Goal: Task Accomplishment & Management: Complete application form

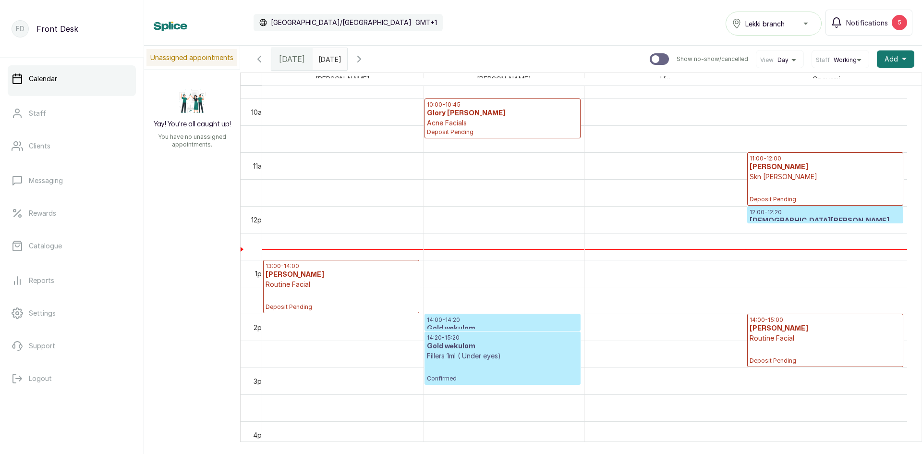
scroll to position [563, 0]
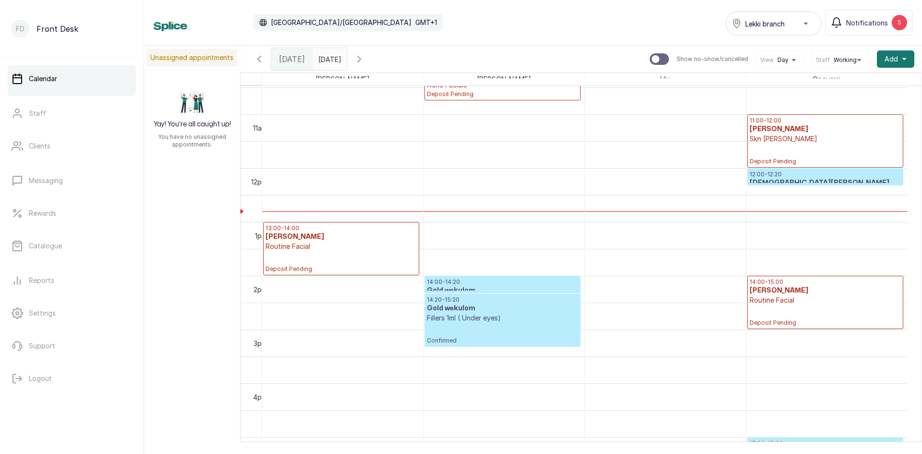
click at [792, 179] on h3 "[DEMOGRAPHIC_DATA][PERSON_NAME]" at bounding box center [825, 183] width 151 height 10
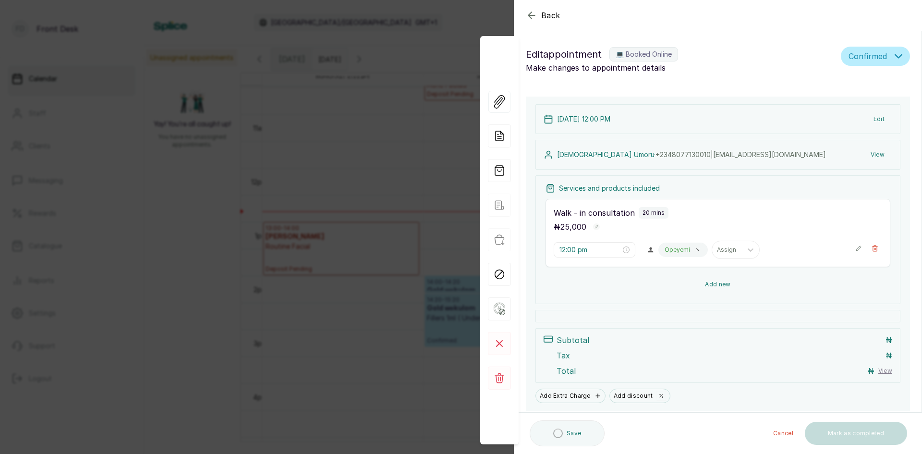
click at [710, 283] on button "Add new" at bounding box center [718, 284] width 345 height 23
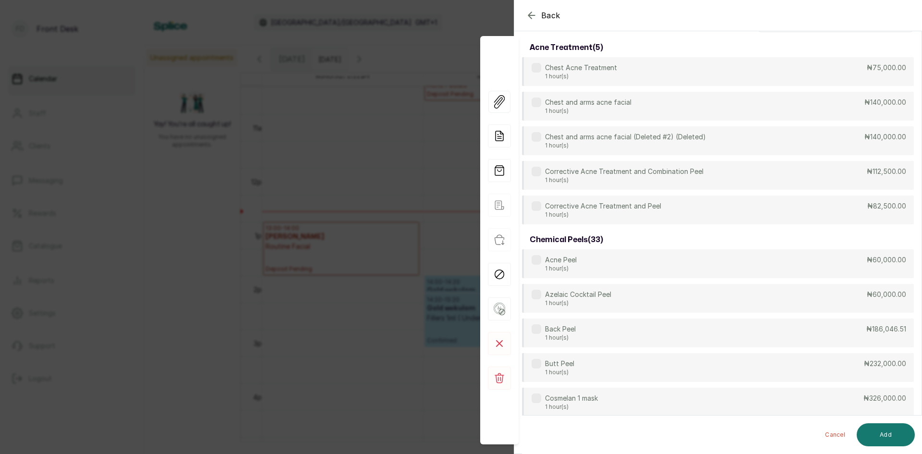
scroll to position [0, 0]
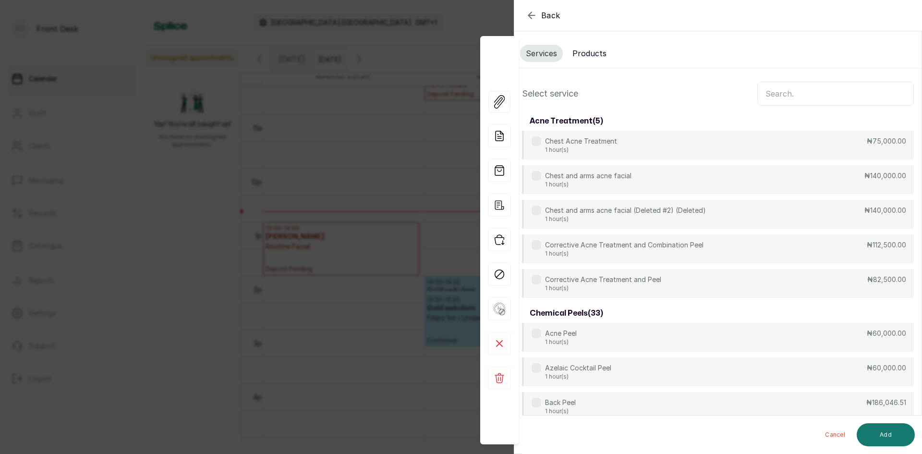
click at [791, 89] on input "text" at bounding box center [835, 94] width 157 height 24
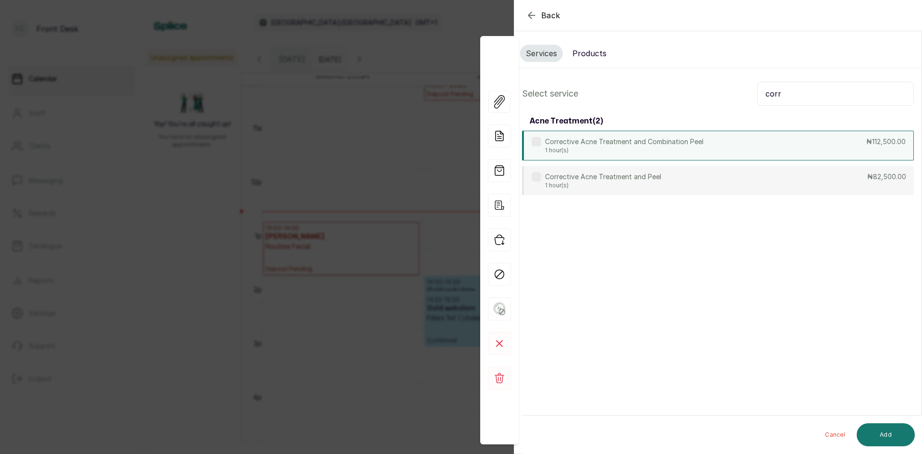
type input "corr"
click at [735, 144] on div "Corrective Acne Treatment and Combination Peel 1 hour(s) ₦112,500.00" at bounding box center [718, 146] width 392 height 30
click at [891, 431] on button "Add" at bounding box center [886, 434] width 58 height 23
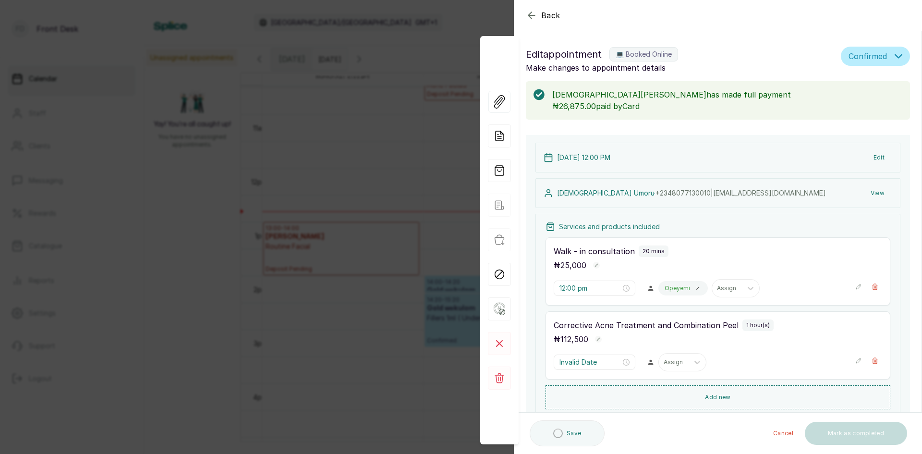
type input "12:20 pm"
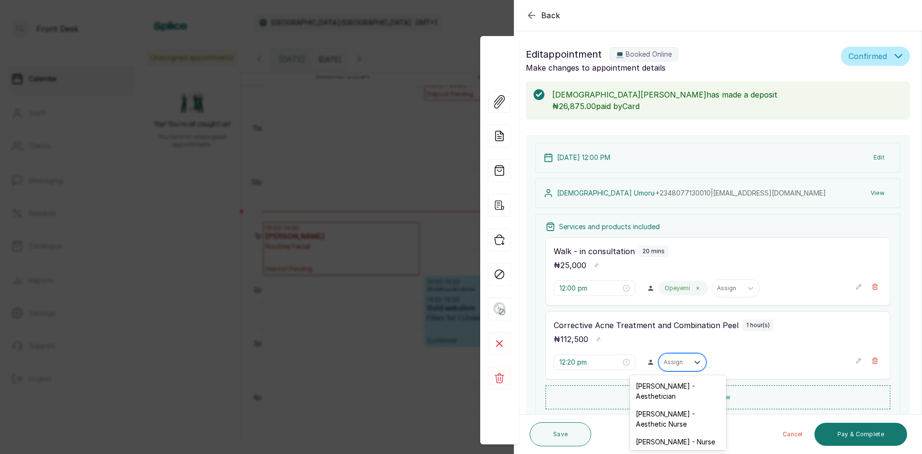
click at [683, 364] on div "Assign" at bounding box center [674, 362] width 30 height 12
click at [675, 387] on div "[PERSON_NAME] - Aesthetician" at bounding box center [678, 391] width 96 height 28
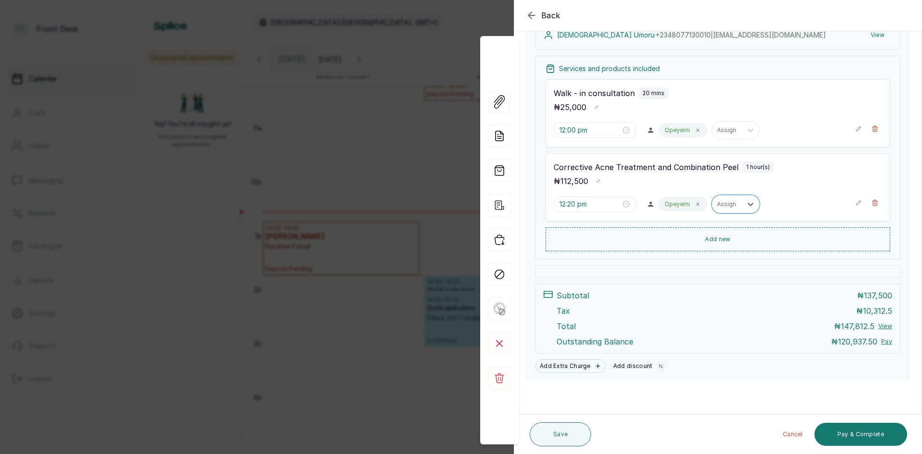
scroll to position [158, 0]
click at [641, 365] on button "Add discount" at bounding box center [639, 365] width 61 height 13
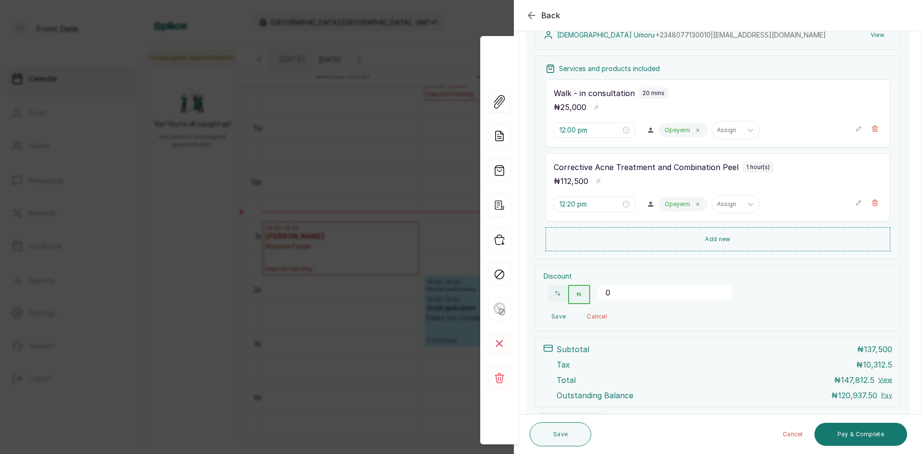
click at [630, 293] on input "0" at bounding box center [665, 292] width 134 height 15
type input "25000"
click at [559, 315] on button "Save" at bounding box center [559, 316] width 30 height 17
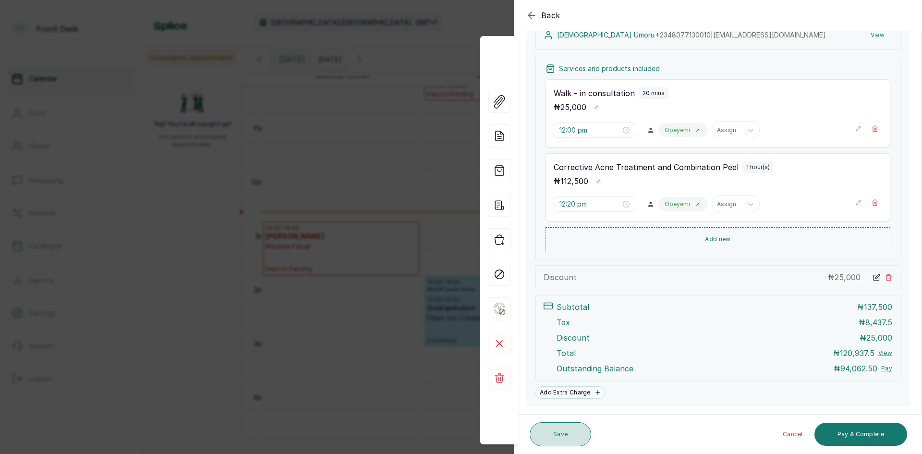
click at [566, 437] on button "Save" at bounding box center [560, 434] width 61 height 24
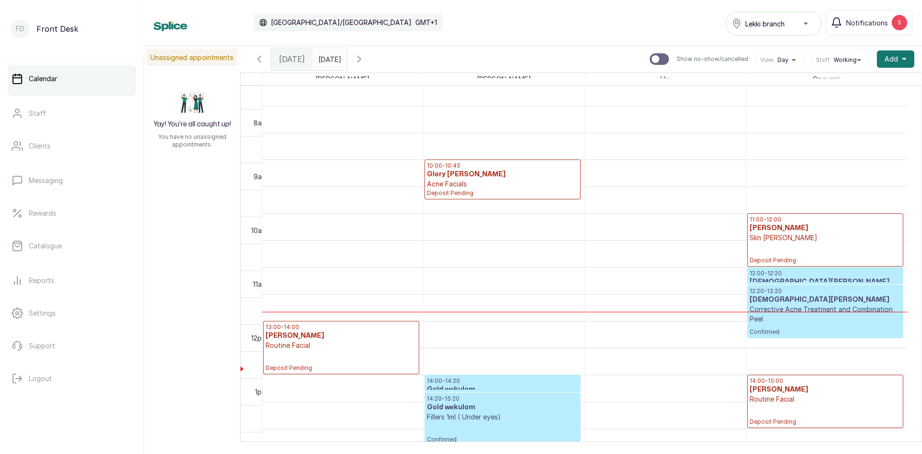
scroll to position [467, 0]
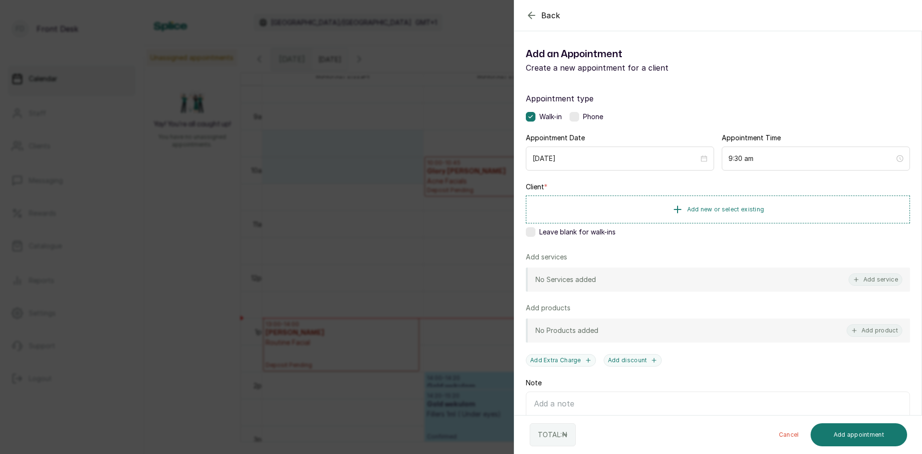
click at [315, 154] on div "Back Add Appointment Add an Appointment Create a new appointment for a client A…" at bounding box center [461, 227] width 922 height 454
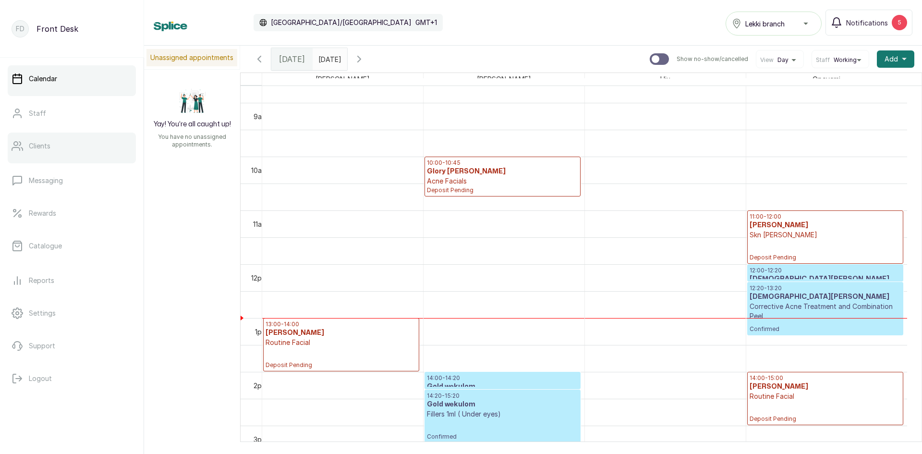
click at [39, 151] on link "Clients" at bounding box center [72, 146] width 128 height 27
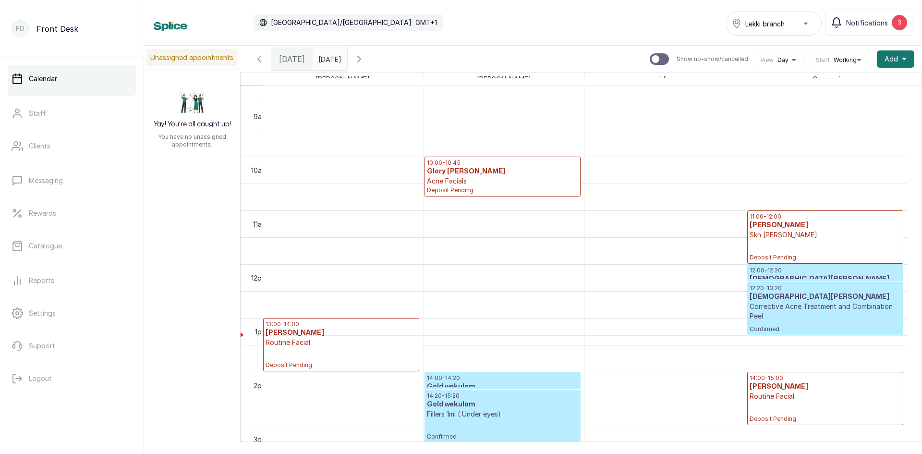
scroll to position [515, 0]
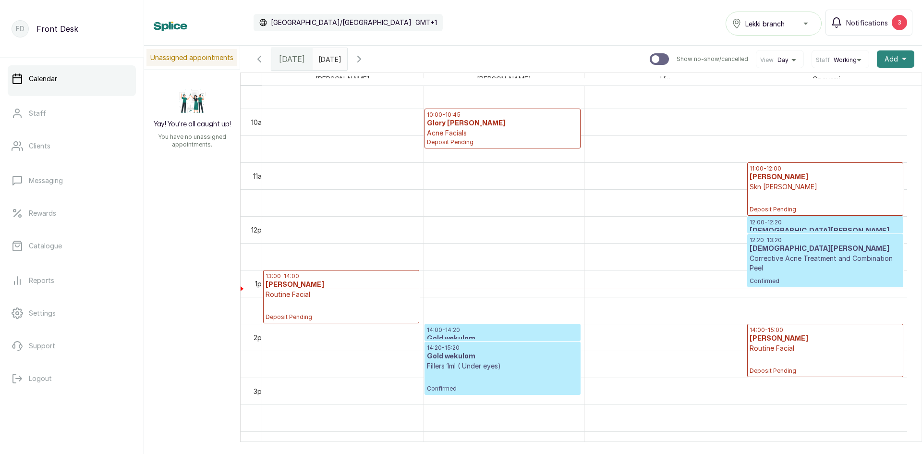
click at [885, 57] on span "Add" at bounding box center [891, 59] width 13 height 10
click at [849, 85] on span "Add Appointment" at bounding box center [860, 85] width 92 height 12
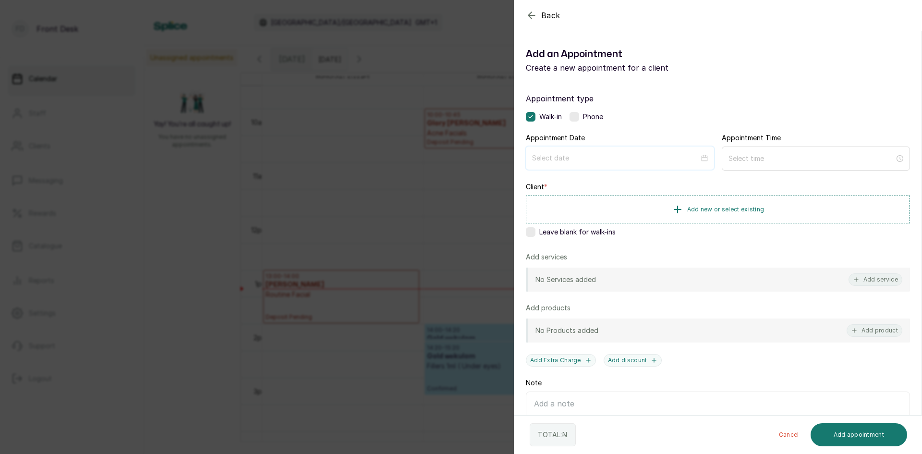
click at [631, 156] on input at bounding box center [615, 158] width 167 height 11
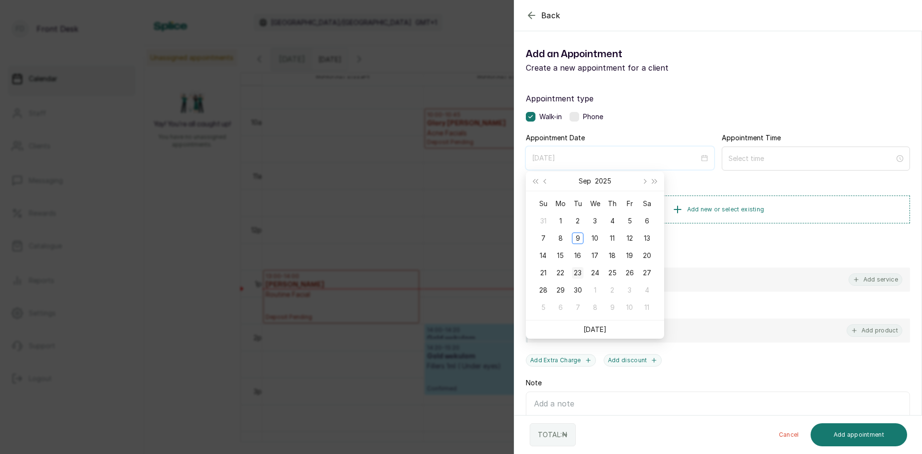
type input "[DATE]"
click at [577, 273] on div "23" at bounding box center [578, 273] width 12 height 12
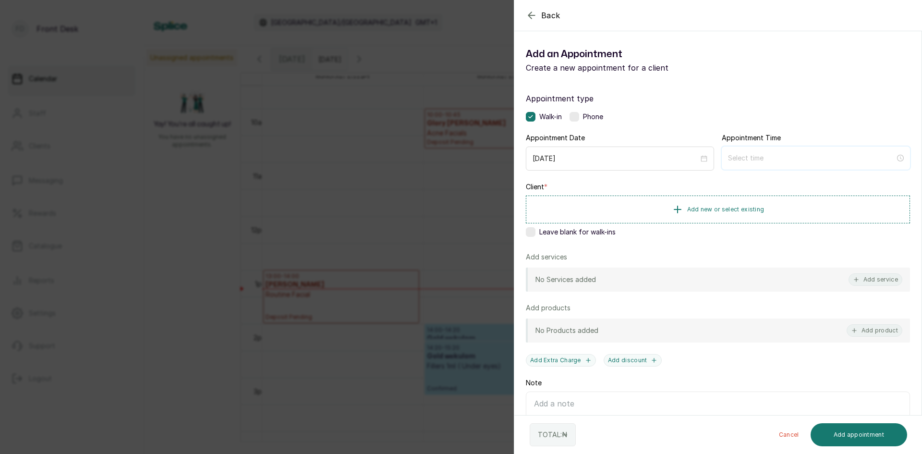
click at [734, 158] on input at bounding box center [811, 158] width 167 height 11
click at [738, 183] on div "12" at bounding box center [731, 181] width 23 height 13
type input "12:00 pm"
click at [786, 194] on div "PM" at bounding box center [786, 195] width 23 height 13
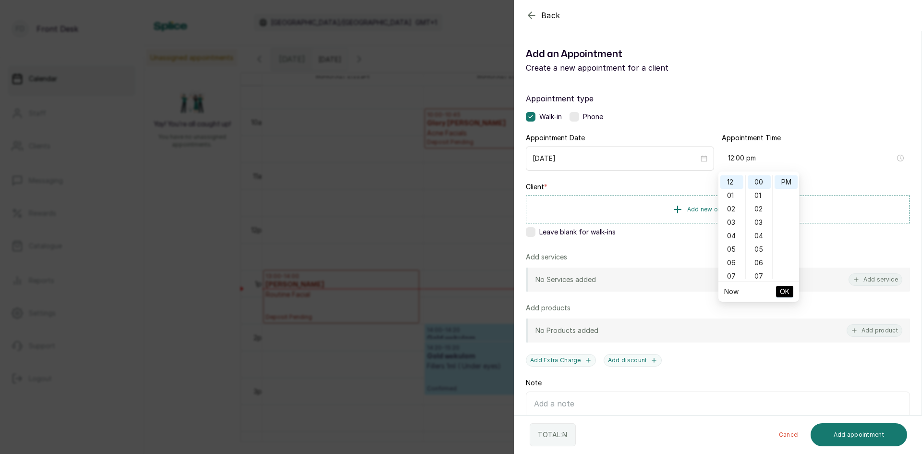
click at [786, 290] on span "OK" at bounding box center [785, 291] width 10 height 18
click at [753, 211] on span "Add new or select existing" at bounding box center [725, 209] width 77 height 8
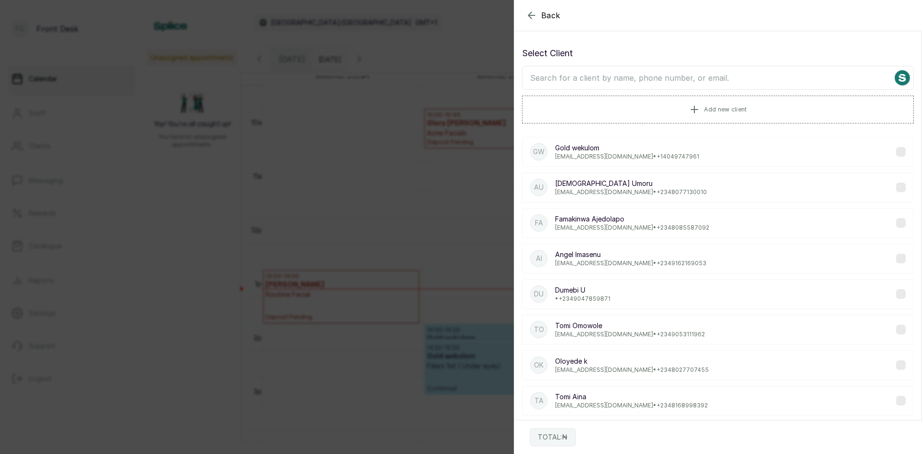
click at [727, 75] on input "text" at bounding box center [718, 78] width 392 height 24
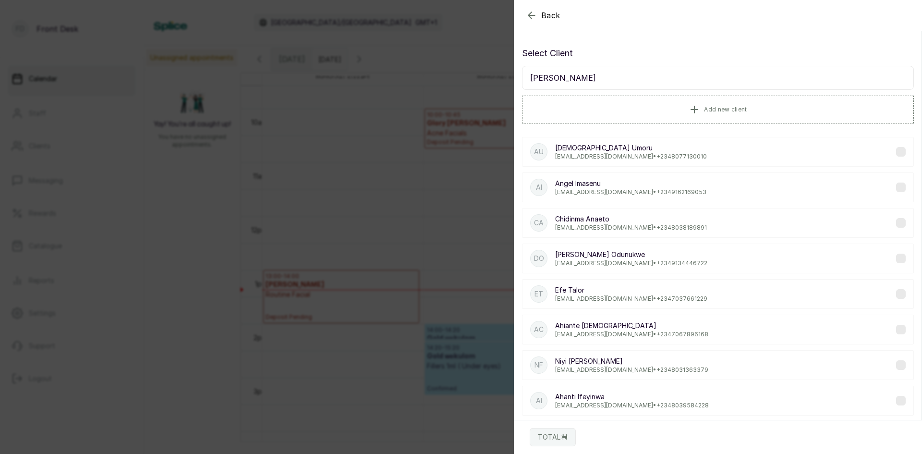
type input "[PERSON_NAME]"
click at [624, 151] on p "[DEMOGRAPHIC_DATA][PERSON_NAME]" at bounding box center [631, 148] width 152 height 10
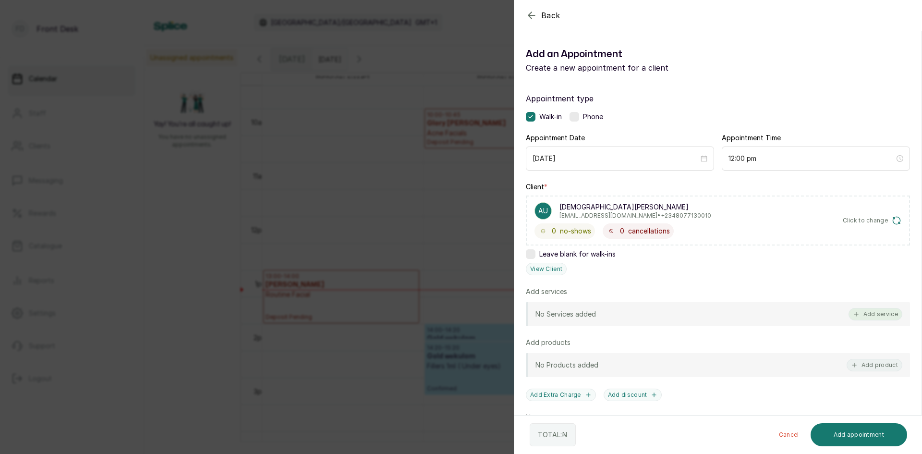
click at [861, 310] on button "Add service" at bounding box center [876, 314] width 54 height 12
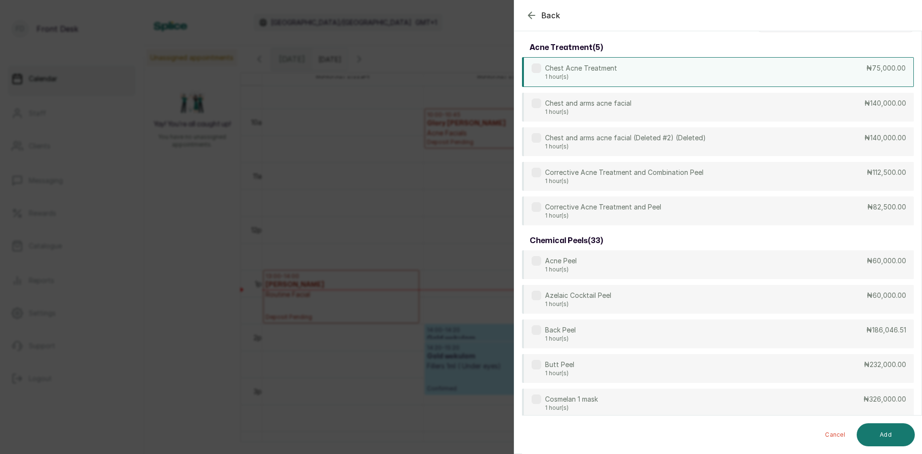
scroll to position [0, 0]
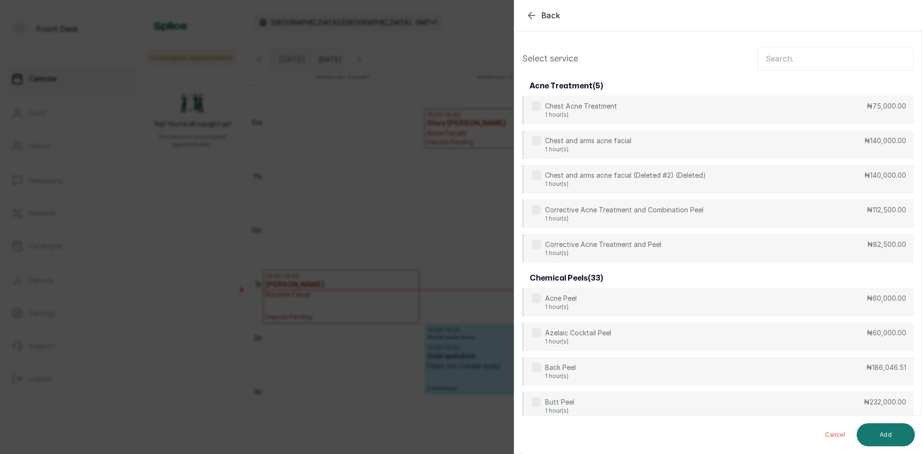
click at [766, 60] on input "text" at bounding box center [835, 59] width 157 height 24
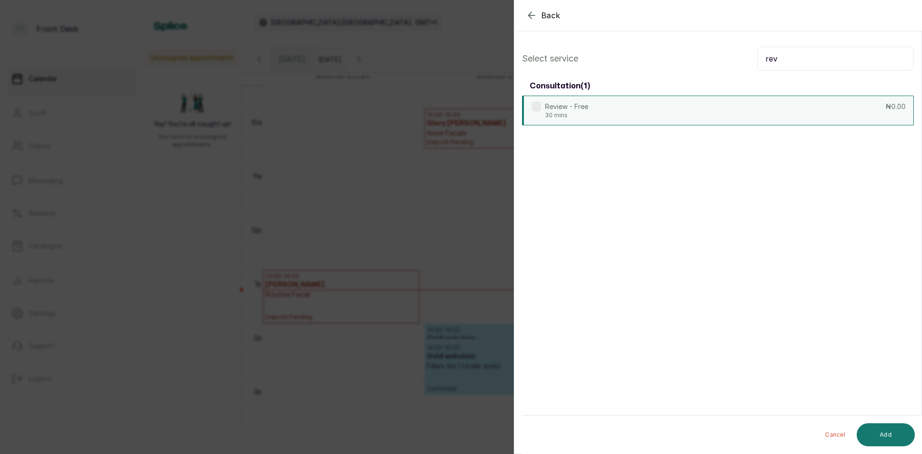
type input "rev"
click at [750, 109] on div "Review - Free 30 mins ₦0.00" at bounding box center [718, 111] width 392 height 30
click at [893, 436] on button "Add" at bounding box center [886, 434] width 58 height 23
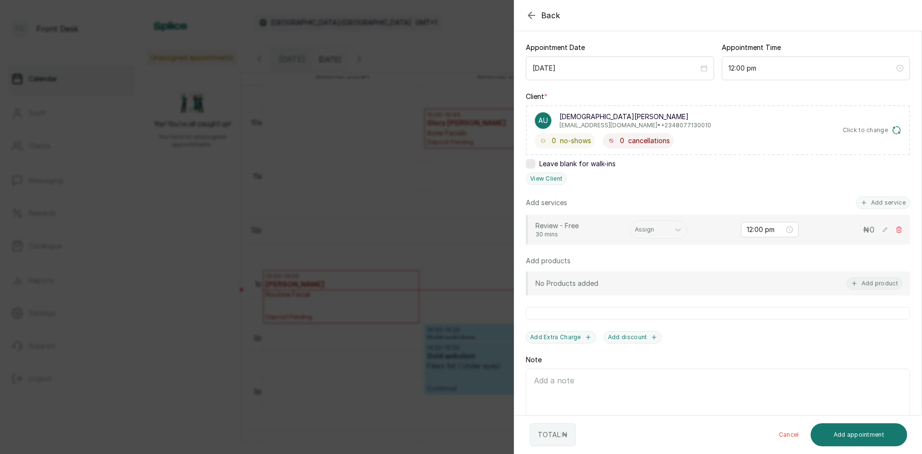
scroll to position [122, 0]
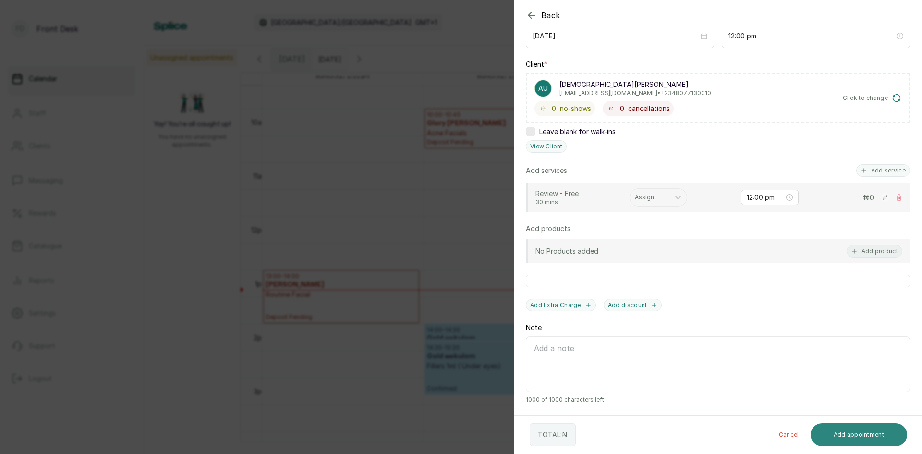
click at [852, 430] on button "Add appointment" at bounding box center [859, 434] width 97 height 23
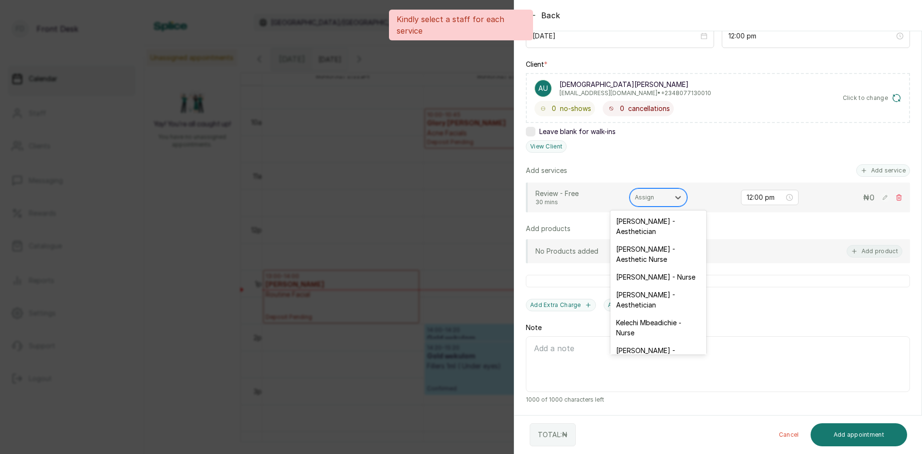
click at [654, 194] on div at bounding box center [650, 197] width 30 height 9
click at [657, 219] on div "[PERSON_NAME] - Aesthetician" at bounding box center [658, 226] width 96 height 28
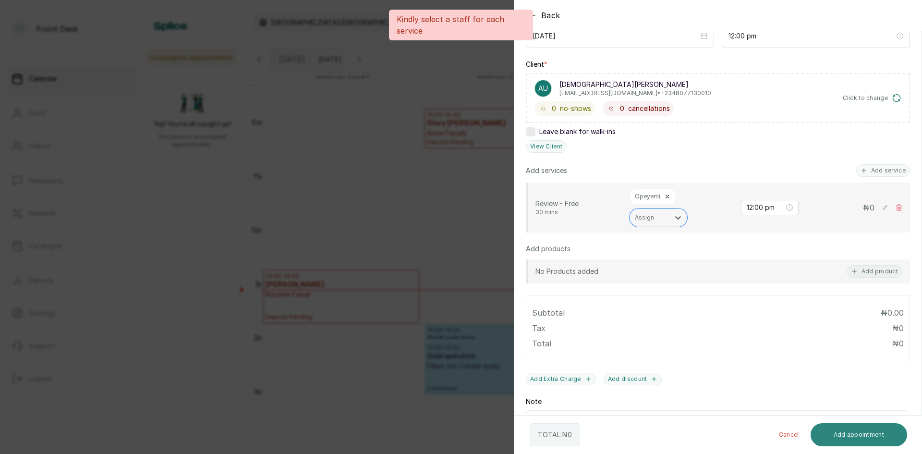
click at [845, 434] on button "Add appointment" at bounding box center [859, 434] width 97 height 23
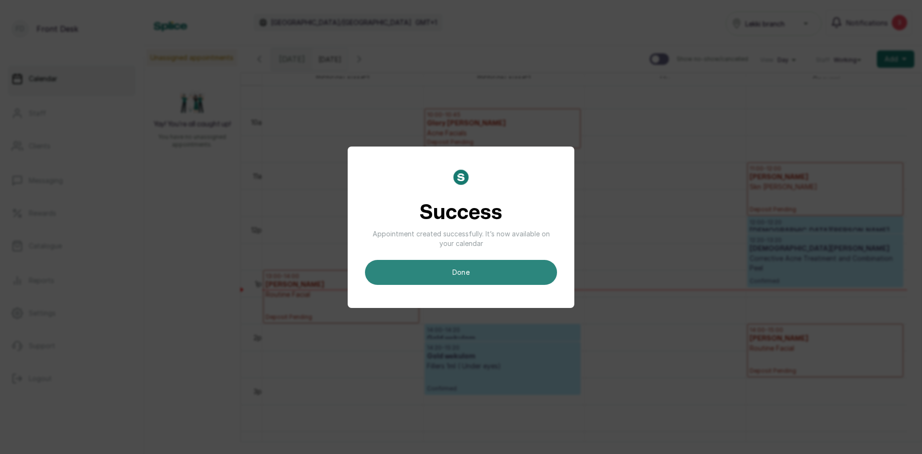
click at [474, 273] on button "done" at bounding box center [461, 272] width 192 height 25
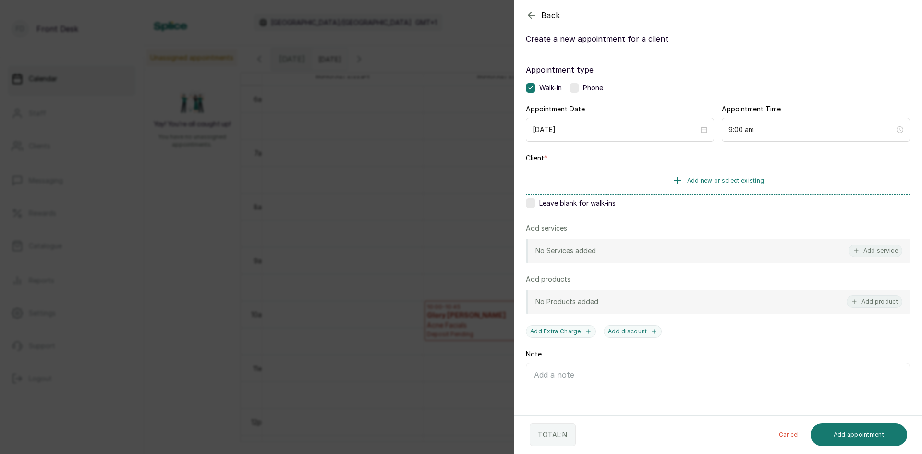
scroll to position [55, 0]
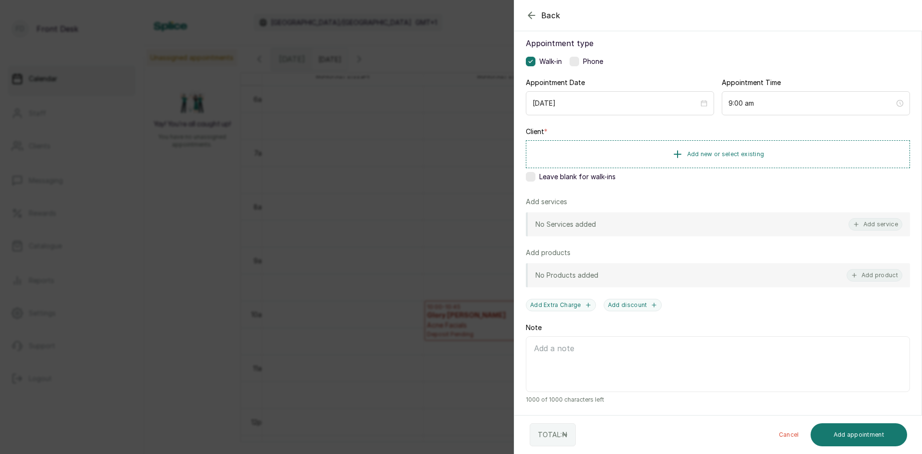
click at [361, 164] on div "Back Add Appointment Add an Appointment Create a new appointment for a client A…" at bounding box center [461, 227] width 922 height 454
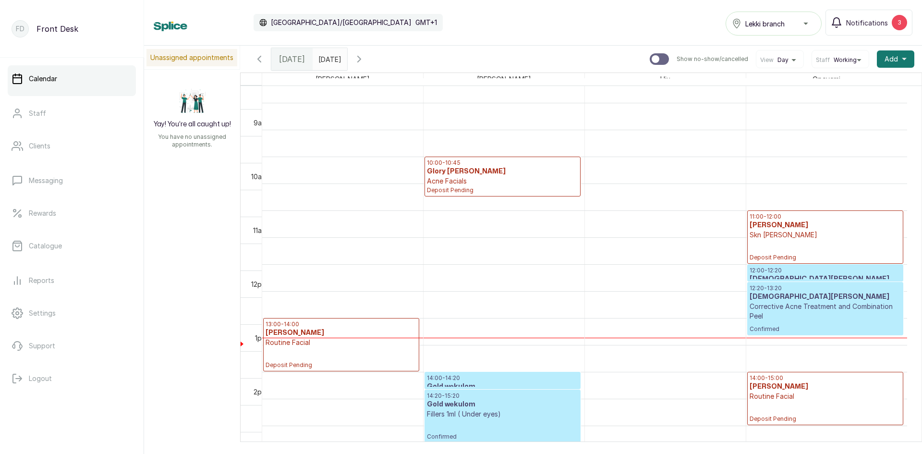
scroll to position [467, 0]
type input "dd/MM/yyyy"
click at [320, 58] on input "dd/MM/yyyy" at bounding box center [320, 57] width 15 height 16
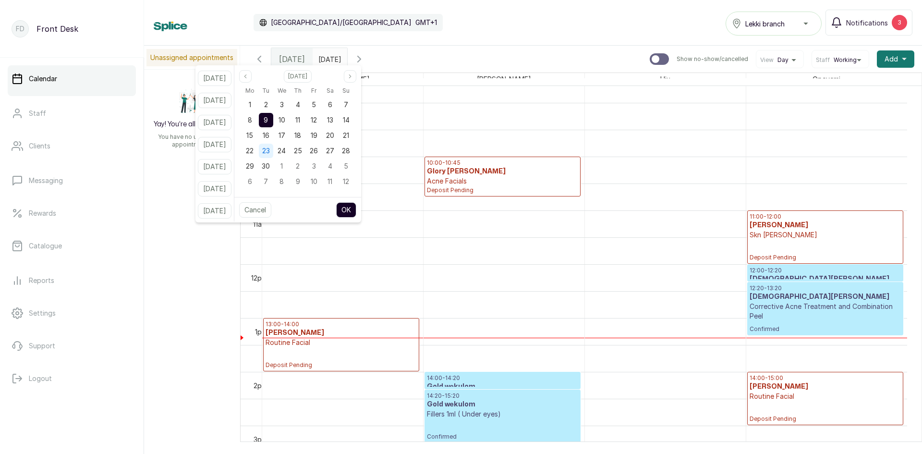
click at [270, 152] on span "23" at bounding box center [266, 150] width 8 height 8
click at [355, 212] on button "OK" at bounding box center [346, 209] width 20 height 15
type input "[DATE]"
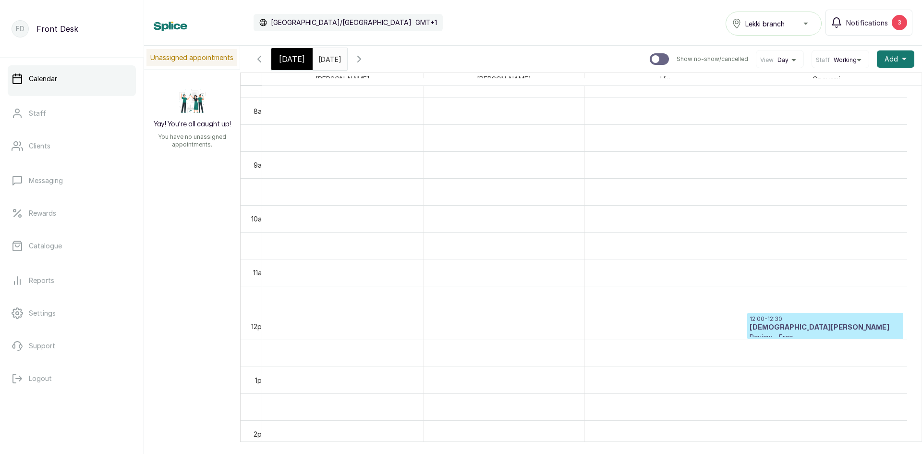
scroll to position [563, 0]
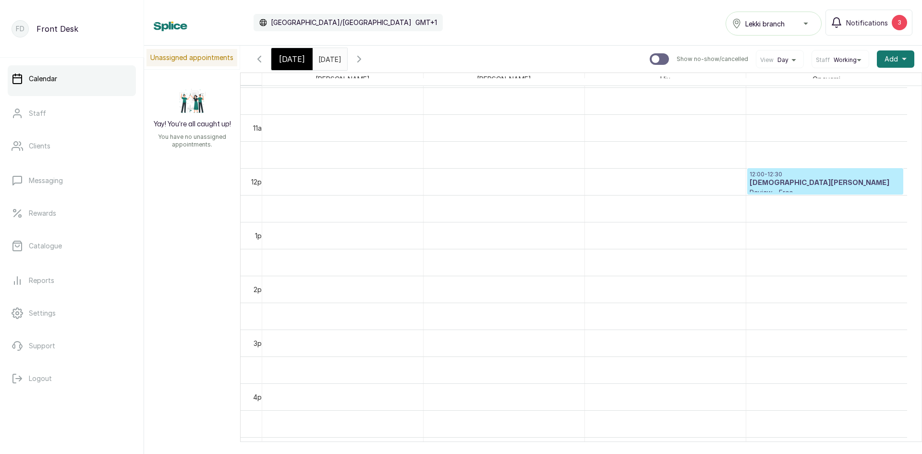
click at [303, 61] on div "[DATE]" at bounding box center [291, 59] width 41 height 22
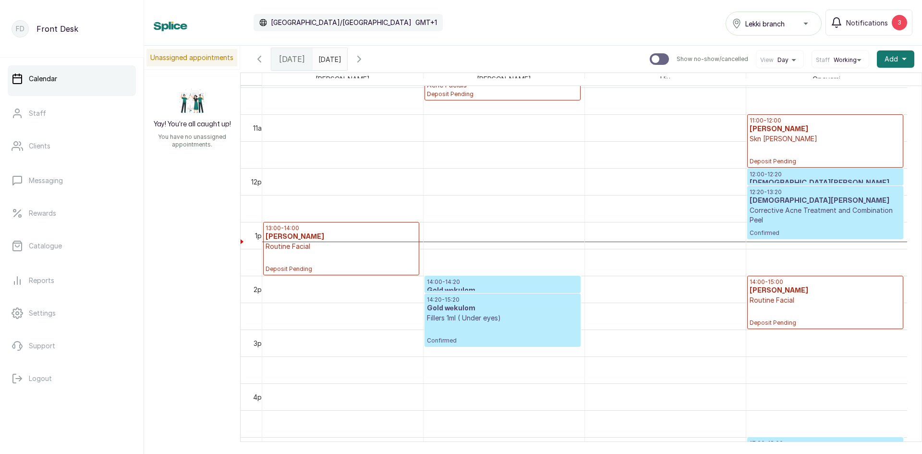
click at [793, 208] on p "Corrective Acne Treatment and Combination Peel" at bounding box center [825, 215] width 151 height 19
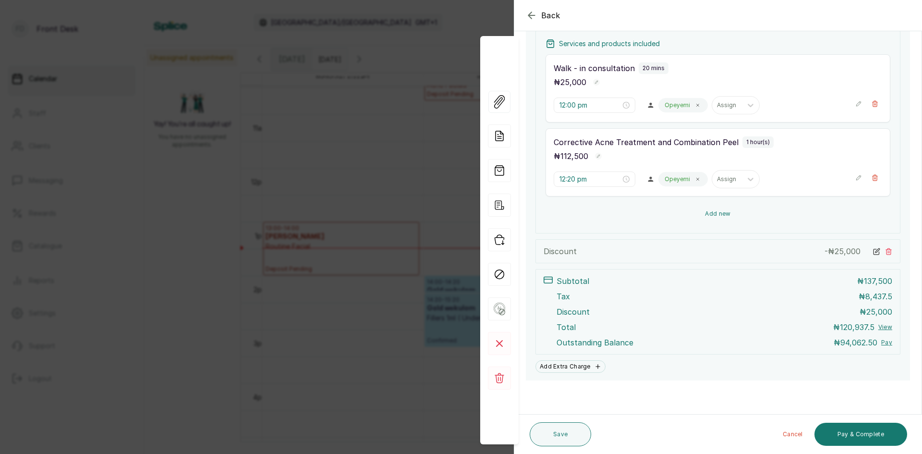
scroll to position [183, 0]
click at [708, 214] on button "Add new" at bounding box center [718, 213] width 345 height 23
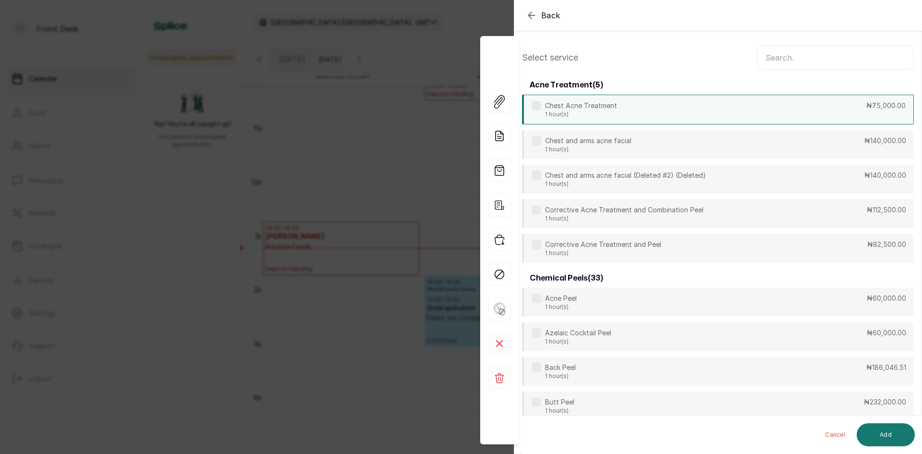
scroll to position [0, 0]
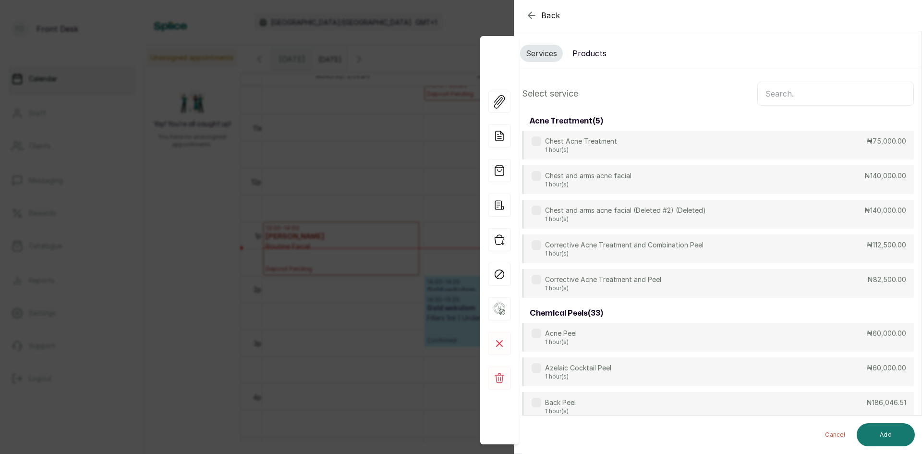
click at [597, 53] on button "Products" at bounding box center [590, 53] width 46 height 17
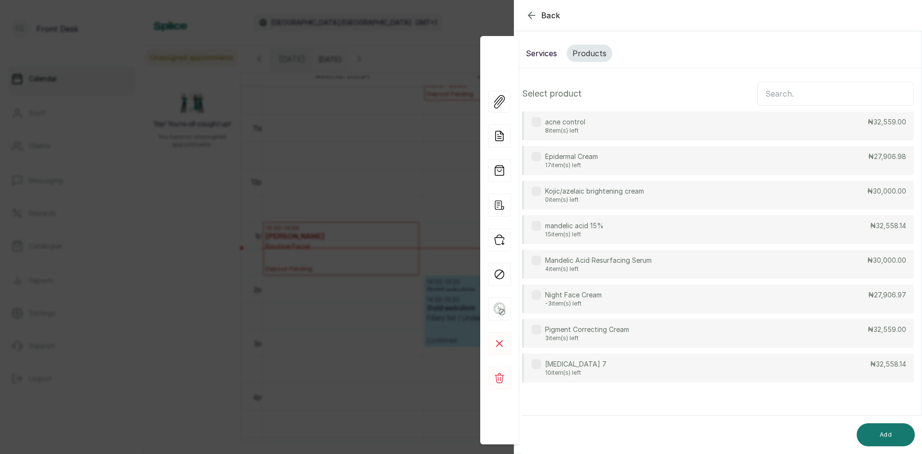
click at [583, 365] on div "[MEDICAL_DATA] 7 10 item(s) left ₦32,558.14" at bounding box center [718, 367] width 392 height 29
click at [903, 437] on button "Add" at bounding box center [886, 434] width 58 height 23
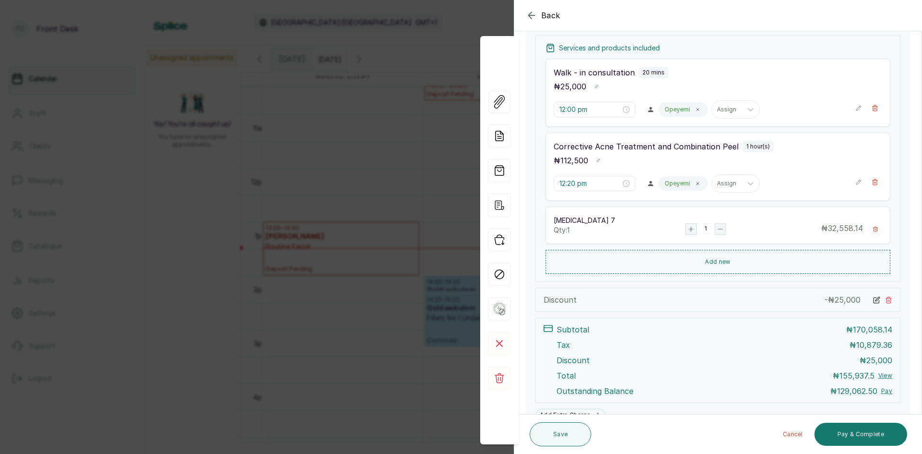
scroll to position [227, 0]
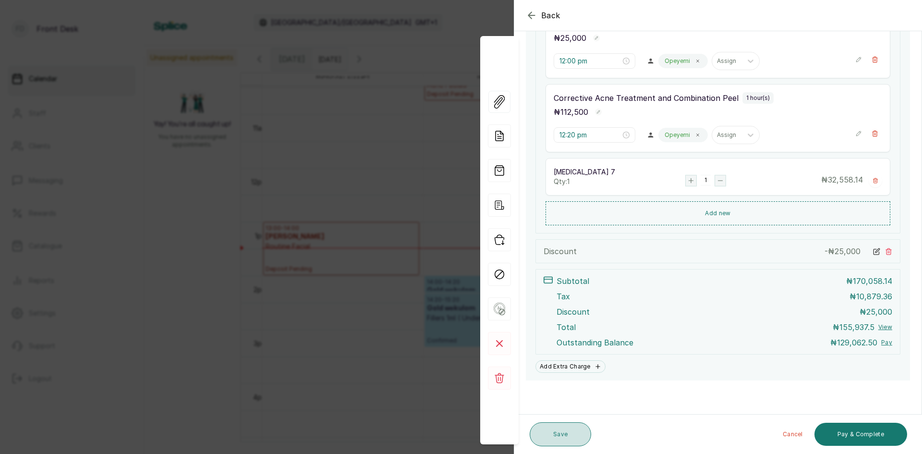
click at [552, 432] on button "Save" at bounding box center [560, 434] width 61 height 24
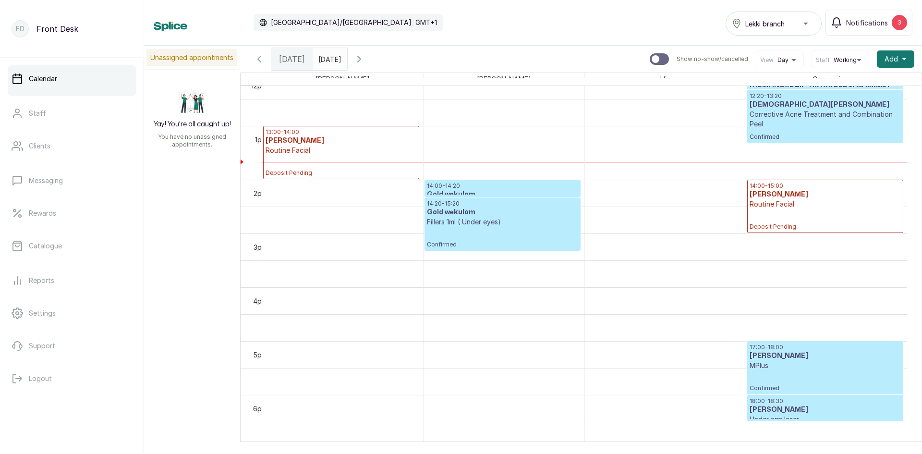
scroll to position [707, 0]
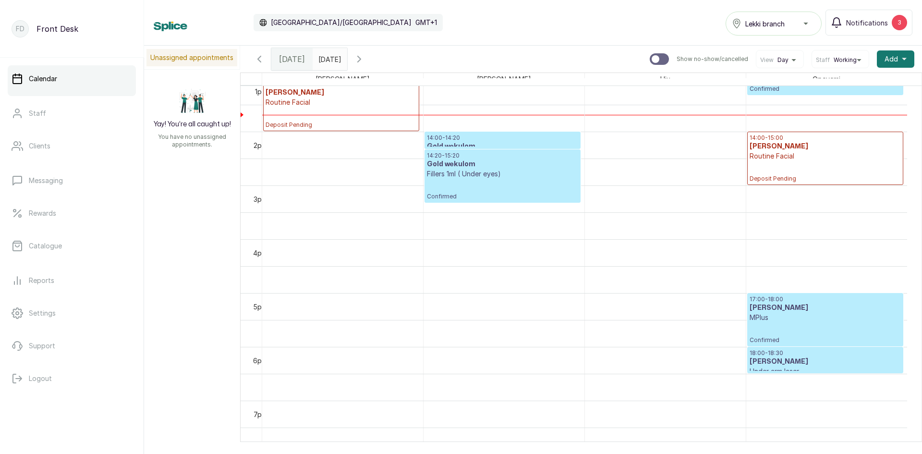
click at [328, 59] on input "[DATE]" at bounding box center [320, 57] width 15 height 16
click at [256, 57] on icon "button" at bounding box center [260, 59] width 12 height 12
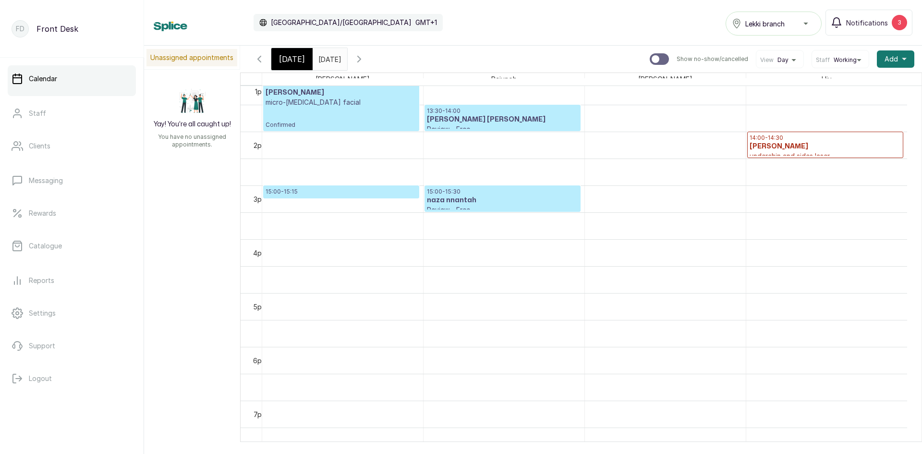
scroll to position [323, 0]
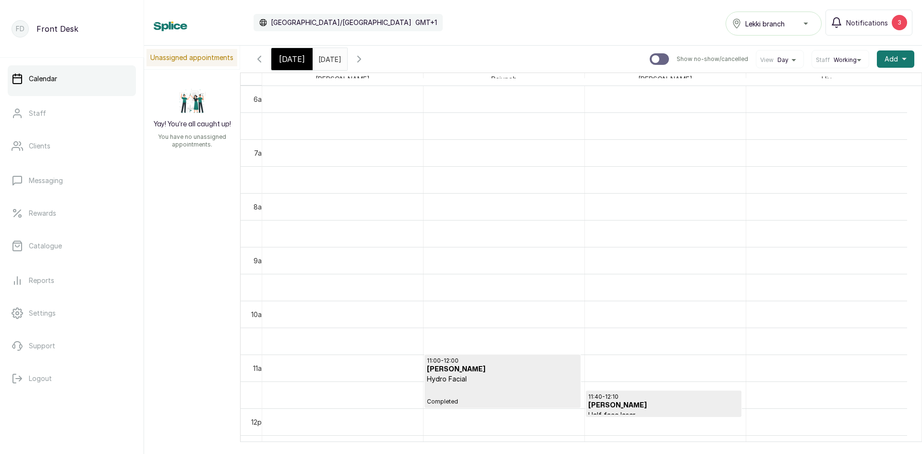
click at [301, 55] on span "[DATE]" at bounding box center [292, 59] width 26 height 12
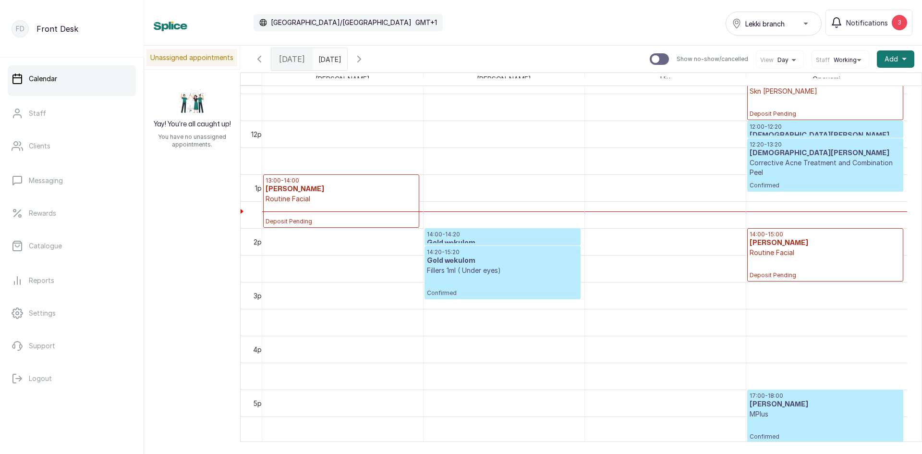
scroll to position [611, 0]
